Goal: Entertainment & Leisure: Browse casually

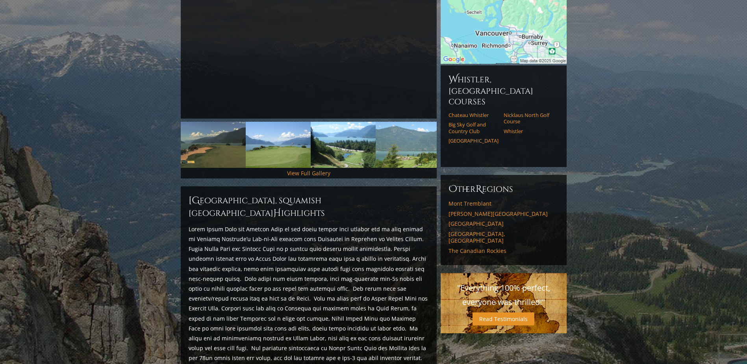
scroll to position [236, 0]
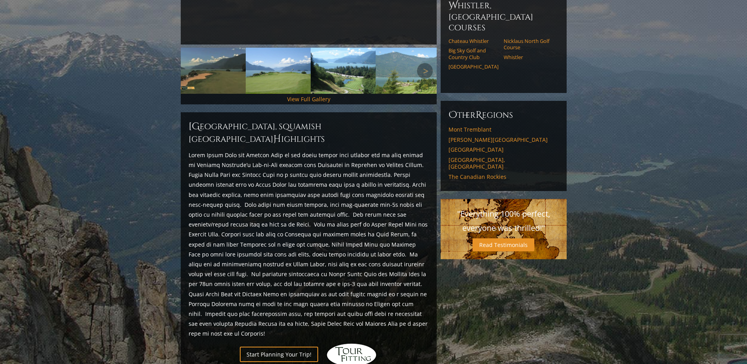
click at [219, 82] on img at bounding box center [213, 71] width 65 height 46
click at [298, 100] on link "View Full Gallery" at bounding box center [308, 98] width 43 height 7
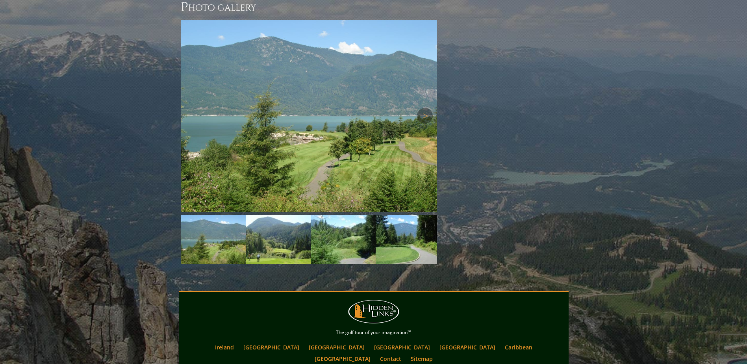
scroll to position [629, 0]
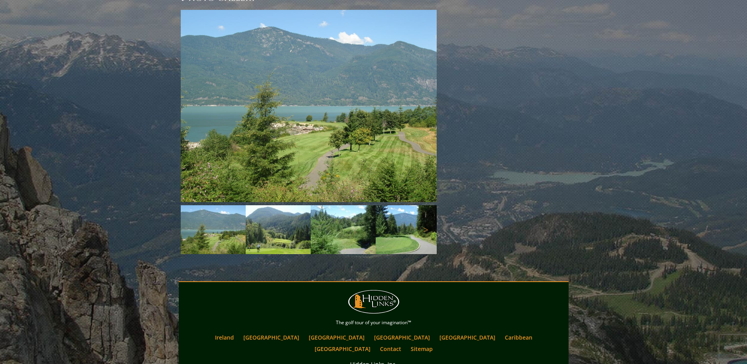
click at [263, 227] on img at bounding box center [278, 229] width 65 height 49
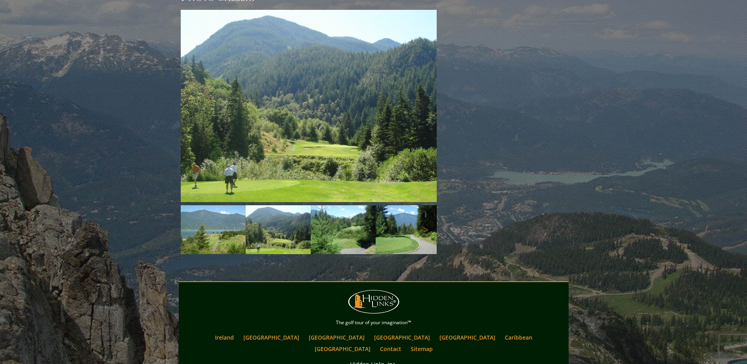
click at [344, 233] on img at bounding box center [343, 229] width 65 height 49
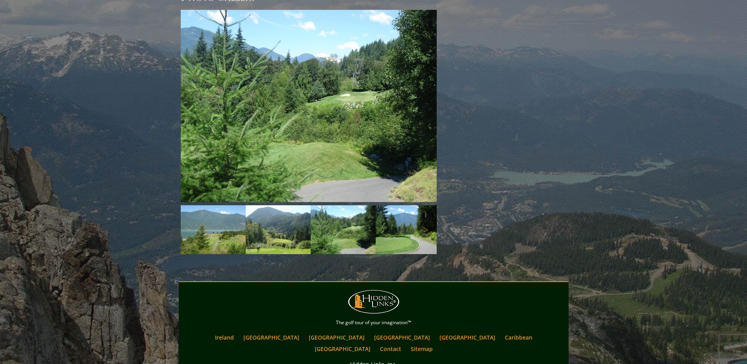
click at [393, 231] on img at bounding box center [408, 229] width 65 height 49
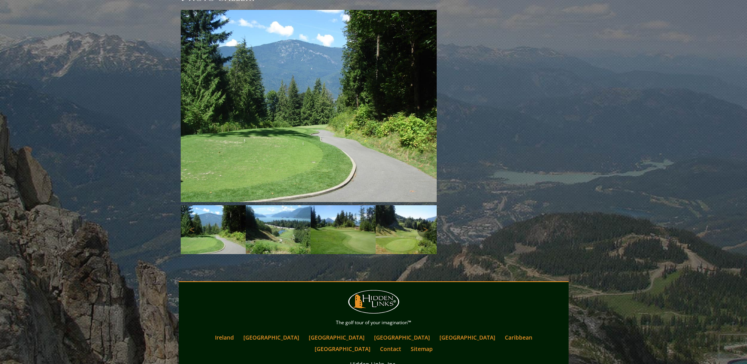
click at [419, 228] on img at bounding box center [408, 229] width 65 height 49
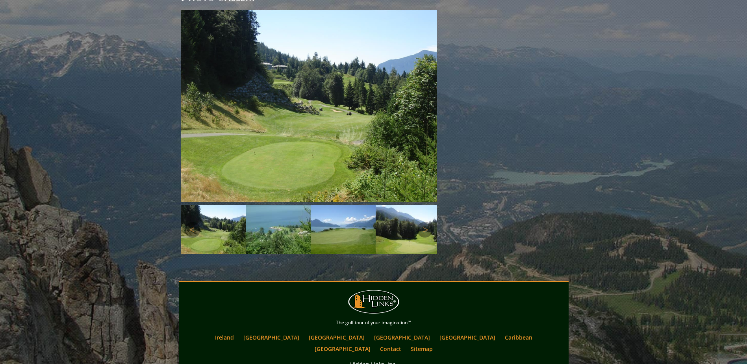
click at [364, 232] on img at bounding box center [343, 229] width 65 height 49
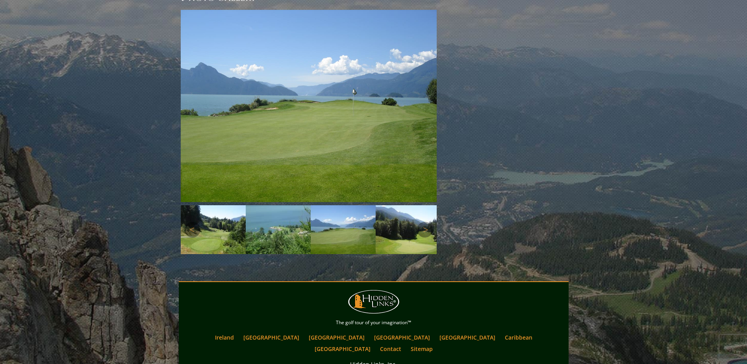
click at [401, 230] on img at bounding box center [408, 229] width 65 height 49
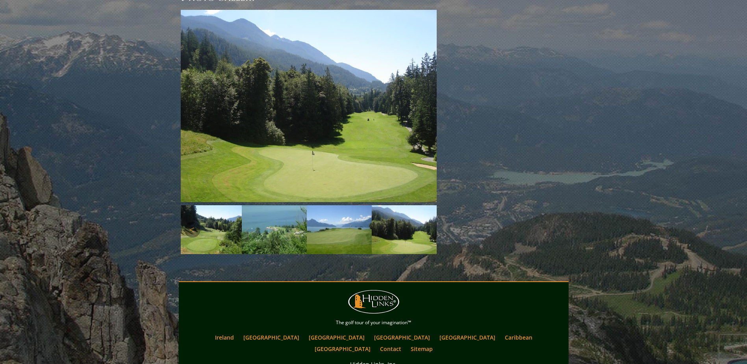
click at [421, 232] on img at bounding box center [404, 229] width 65 height 49
drag, startPoint x: 418, startPoint y: 232, endPoint x: 315, endPoint y: 233, distance: 102.8
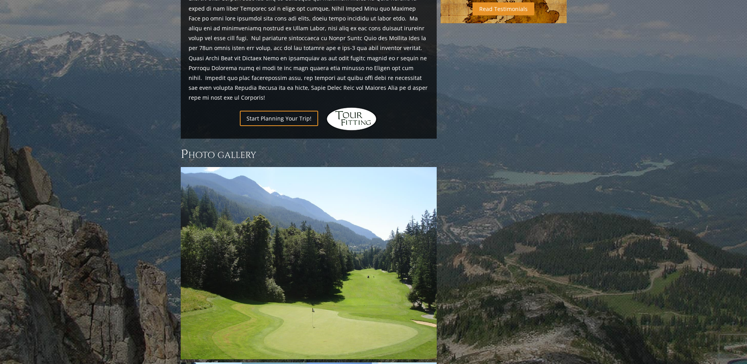
scroll to position [472, 0]
